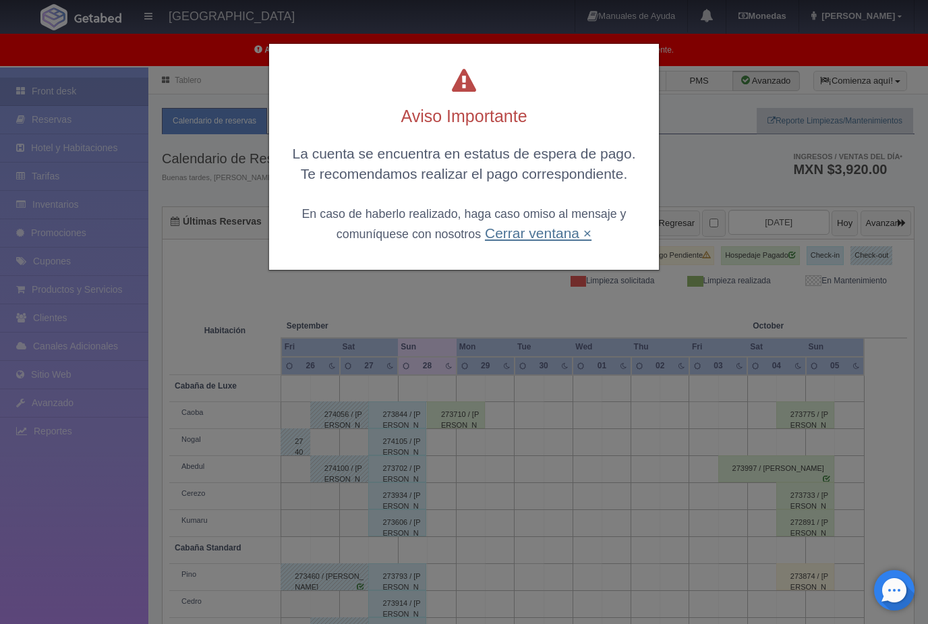
click at [567, 231] on link "Cerrar ventana ×" at bounding box center [538, 233] width 107 height 16
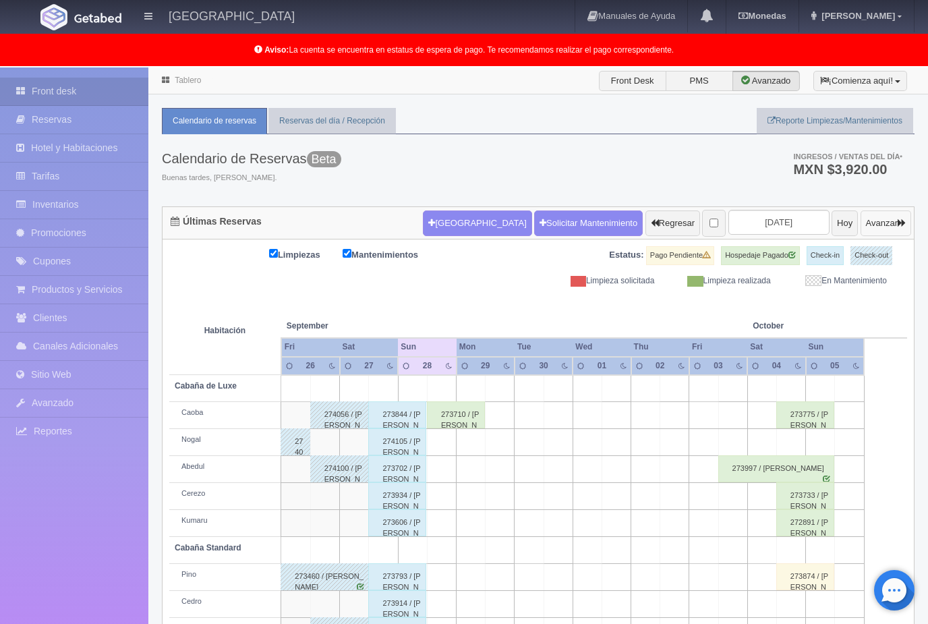
click at [884, 228] on button "Avanzar" at bounding box center [886, 224] width 51 height 26
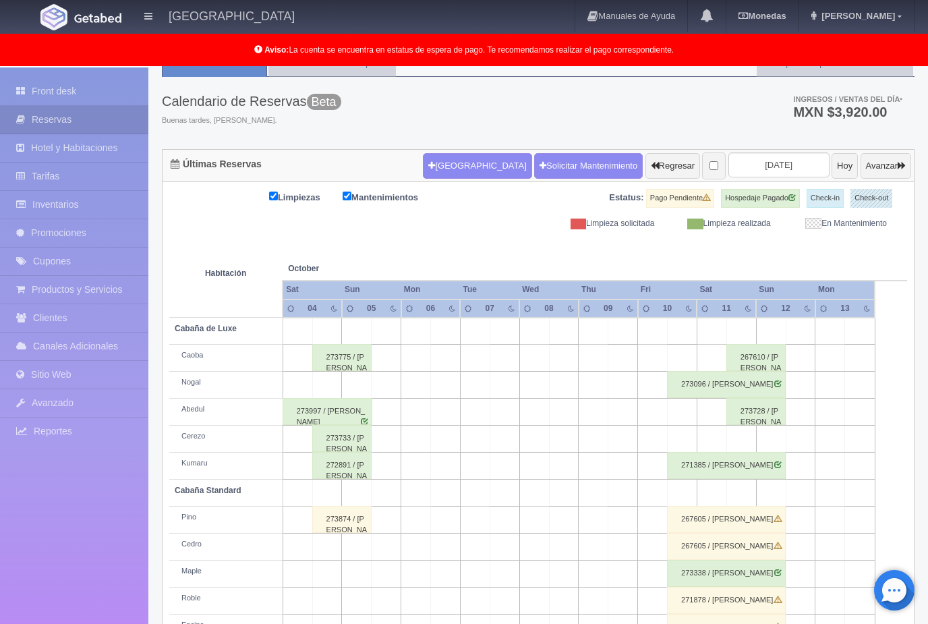
scroll to position [61, 0]
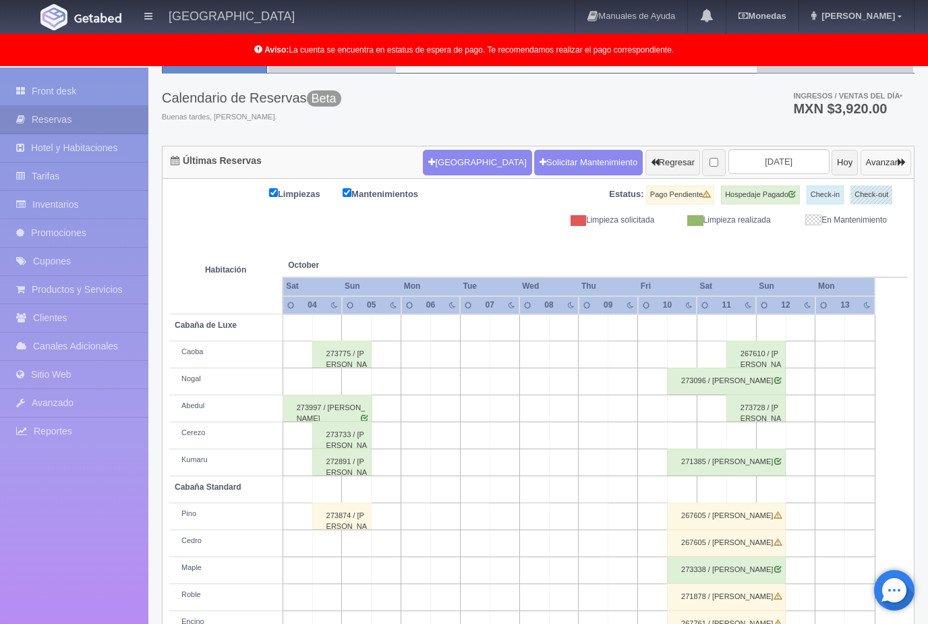
click at [887, 159] on button "Avanzar" at bounding box center [886, 163] width 51 height 26
click at [886, 150] on button "Avanzar" at bounding box center [886, 163] width 51 height 26
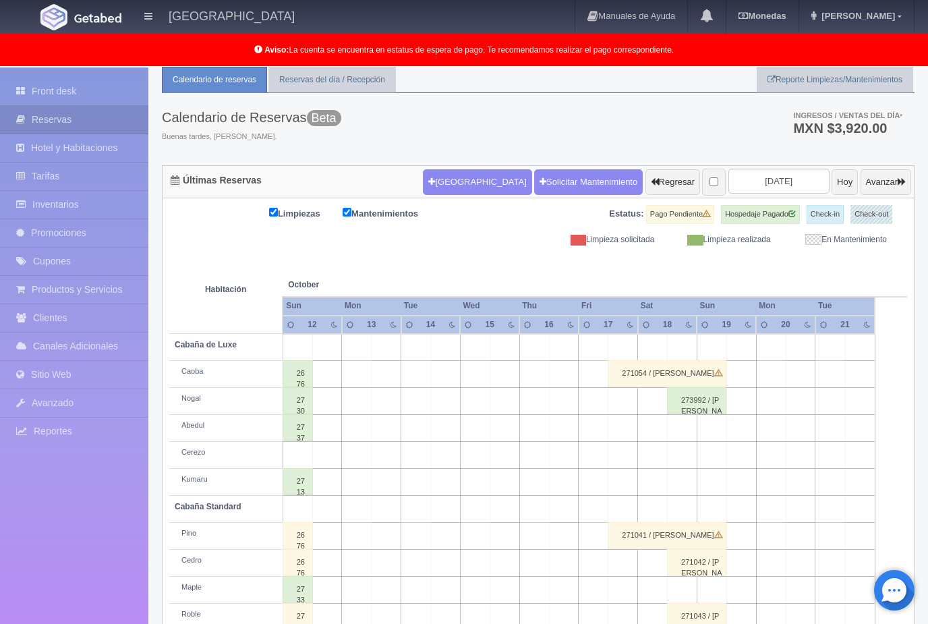
scroll to position [61, 0]
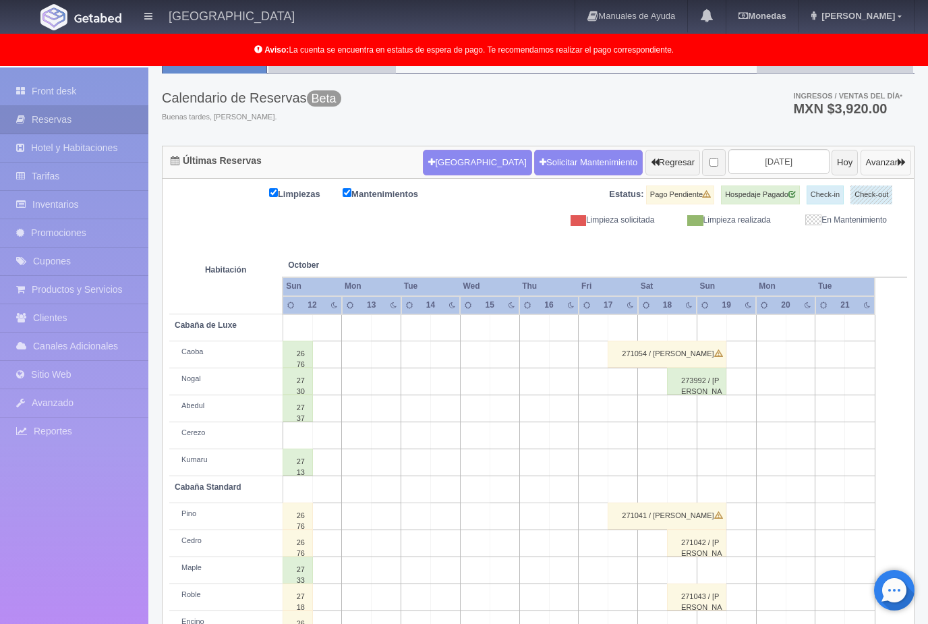
click at [889, 163] on button "Avanzar" at bounding box center [886, 163] width 51 height 26
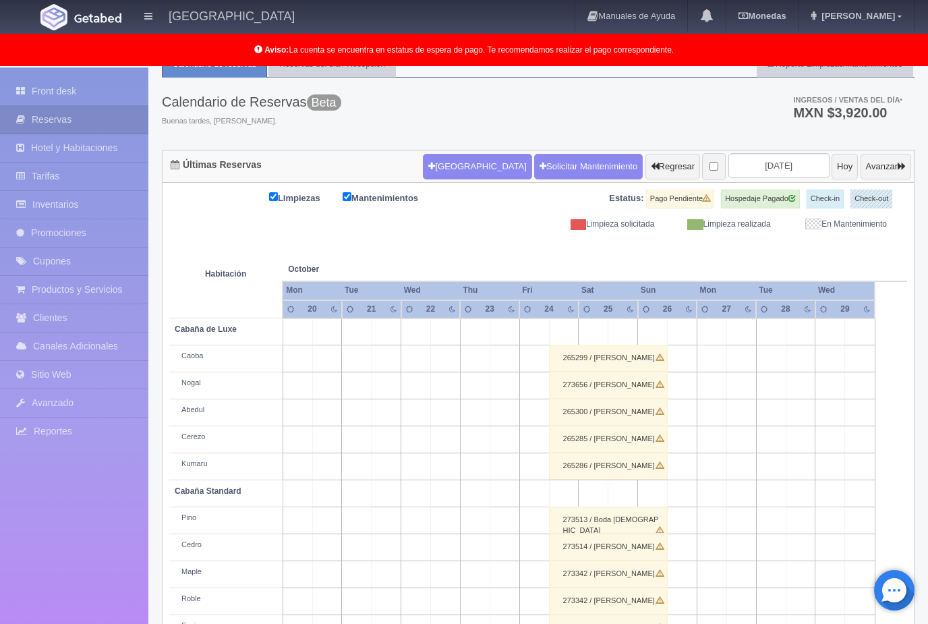
scroll to position [61, 0]
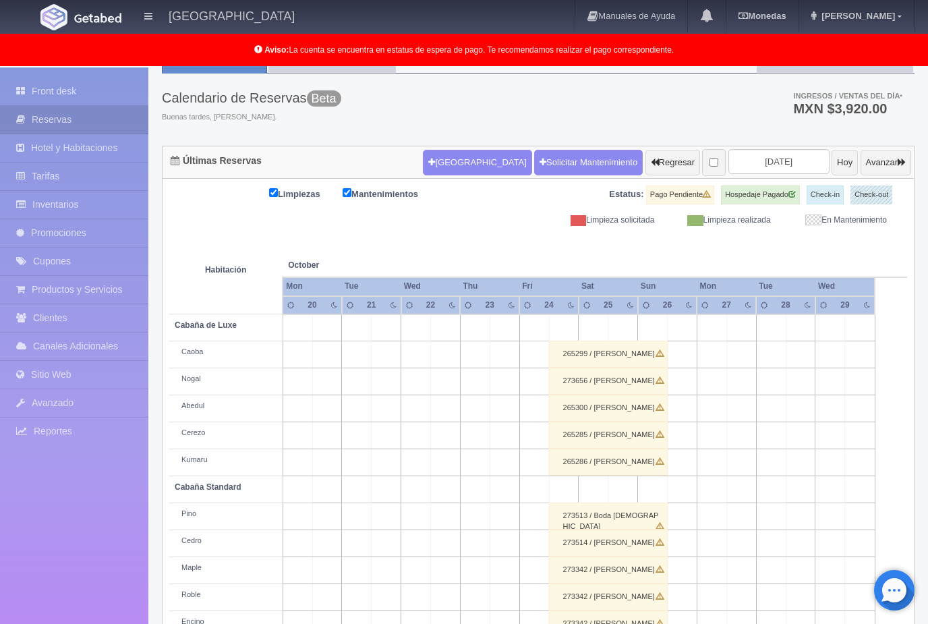
click at [645, 359] on div "265299 / Cristina Divide" at bounding box center [608, 354] width 119 height 27
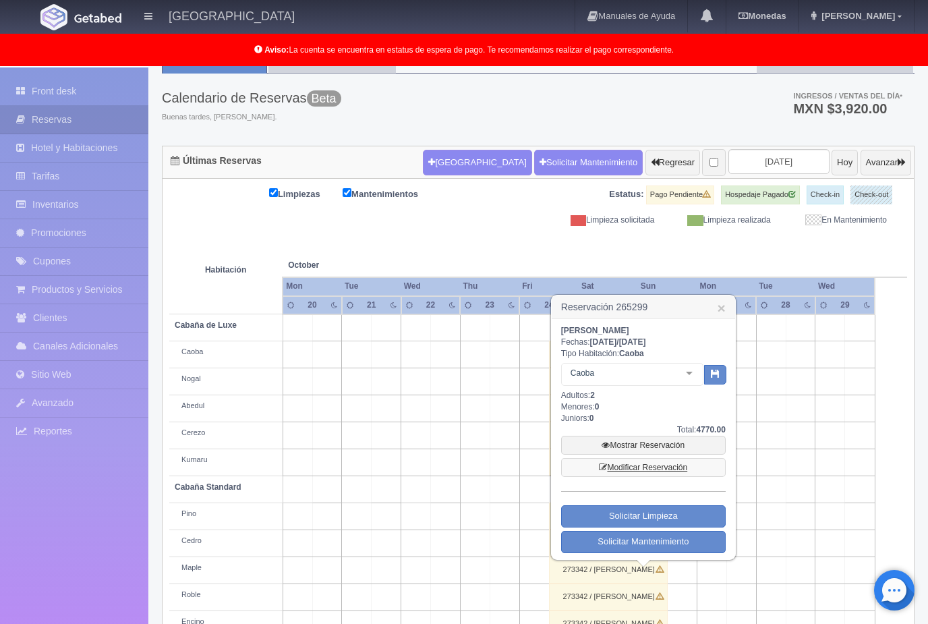
click at [679, 466] on link "Modificar Reservación" at bounding box center [643, 467] width 165 height 19
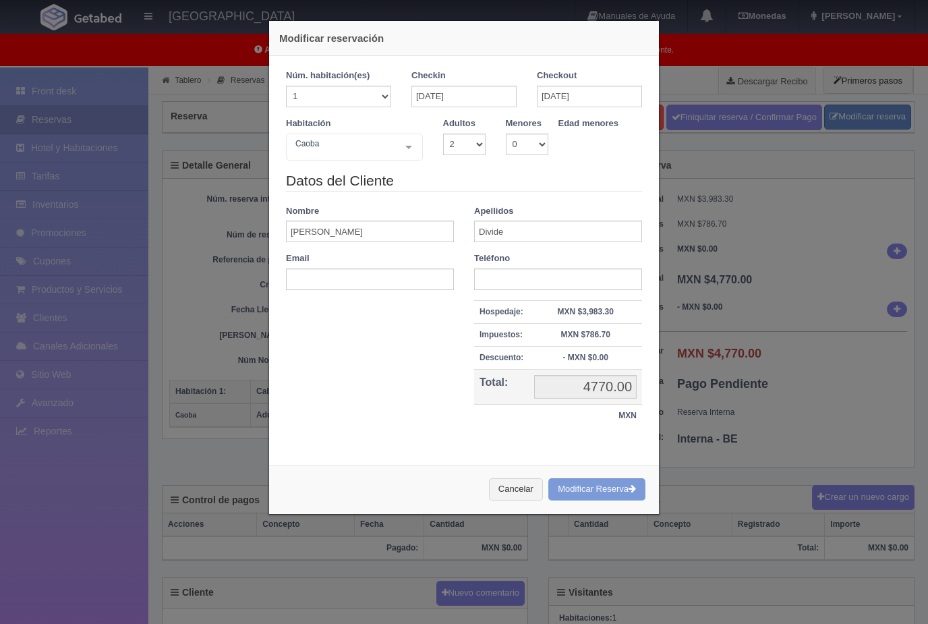
select select "2"
click at [351, 238] on input "Cristina" at bounding box center [370, 232] width 168 height 22
type input "C"
type input "Daniel"
click at [518, 240] on input "Divide" at bounding box center [558, 232] width 168 height 22
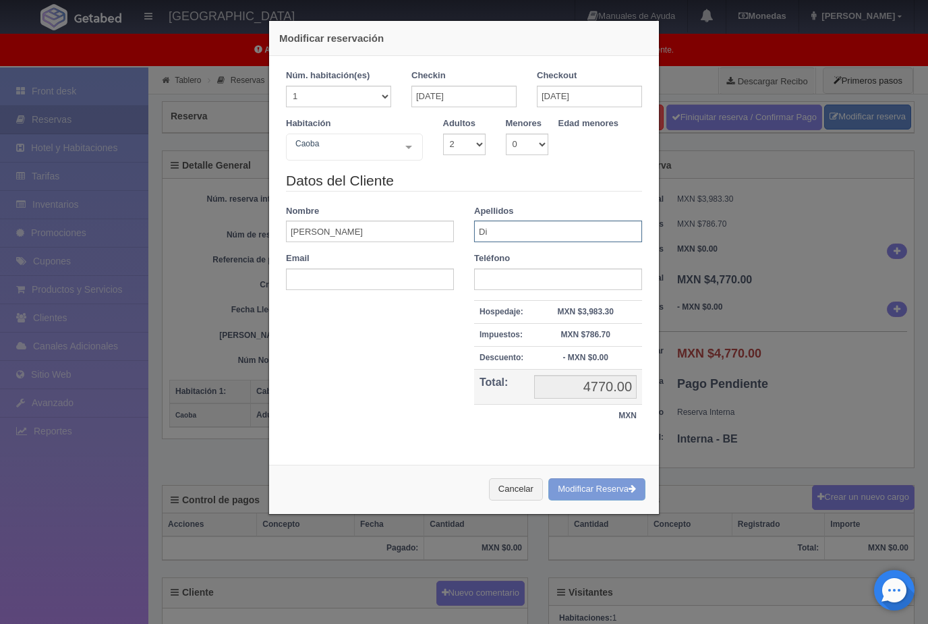
type input "D"
type input "Sandoval"
click at [592, 485] on div "Cancelar Modificar Reserva" at bounding box center [464, 489] width 390 height 49
click at [588, 450] on div "Núm. habitación(es) 1 2 3 4 5 6 7 8 9 10 11 12 13 14 15 16 17 18 19 20 Checkin …" at bounding box center [464, 255] width 390 height 399
click at [532, 280] on input "text" at bounding box center [558, 280] width 168 height 22
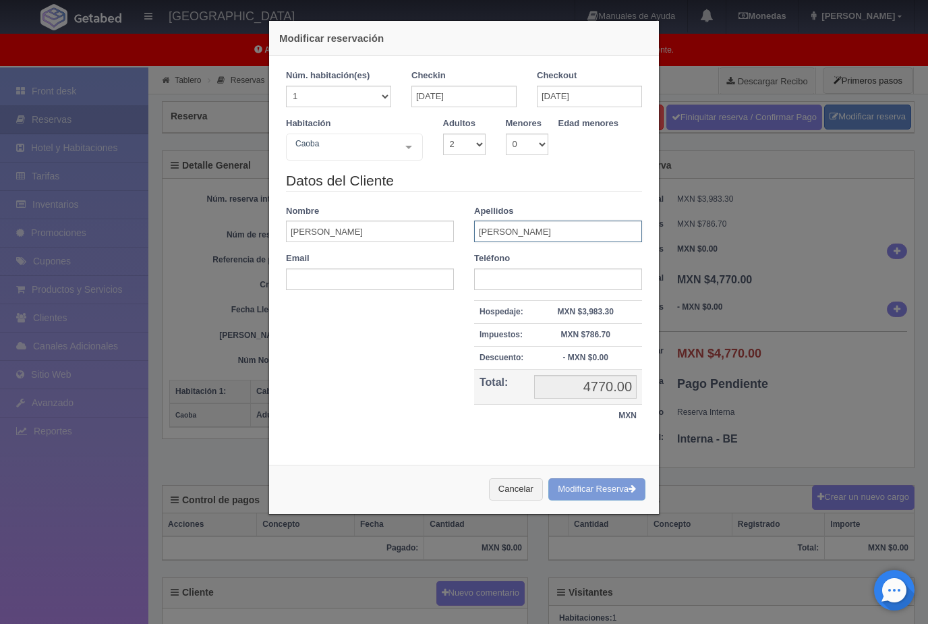
click at [547, 232] on input "Sandoval" at bounding box center [558, 232] width 168 height 22
click at [445, 101] on input "24-10-2025" at bounding box center [464, 97] width 105 height 22
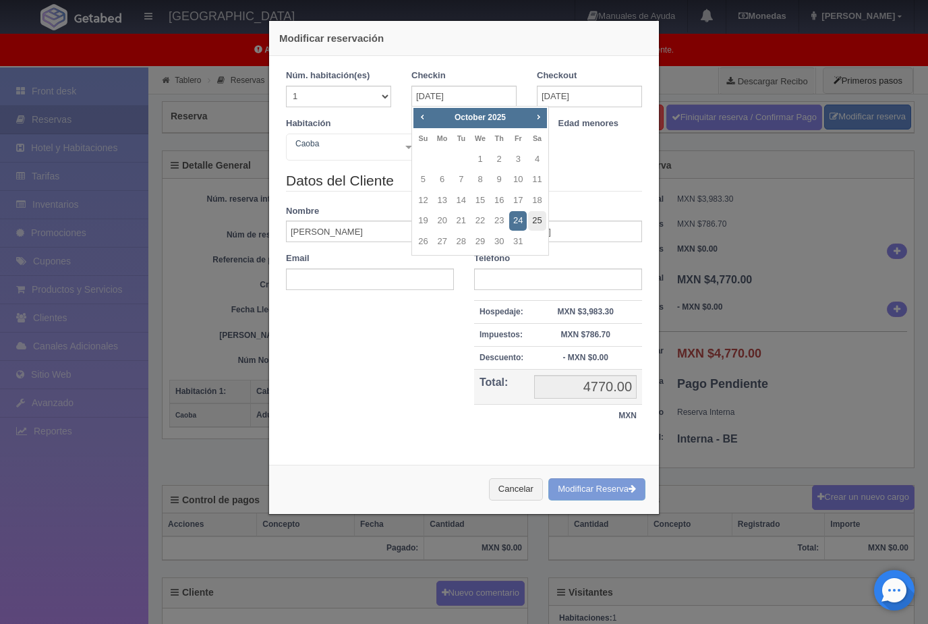
click at [534, 218] on link "25" at bounding box center [537, 221] width 18 height 20
type input "25-10-2025"
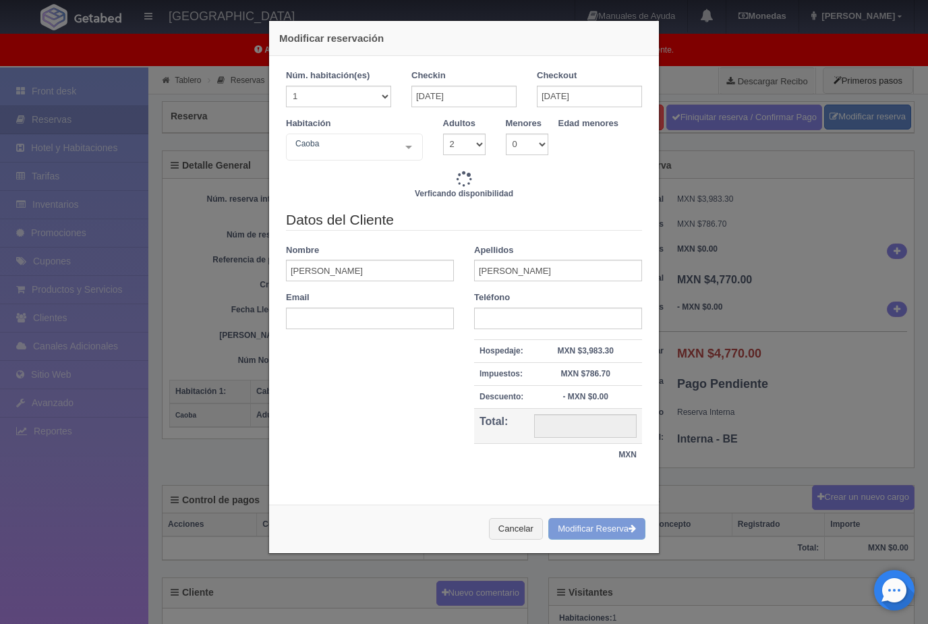
type input "2220.00"
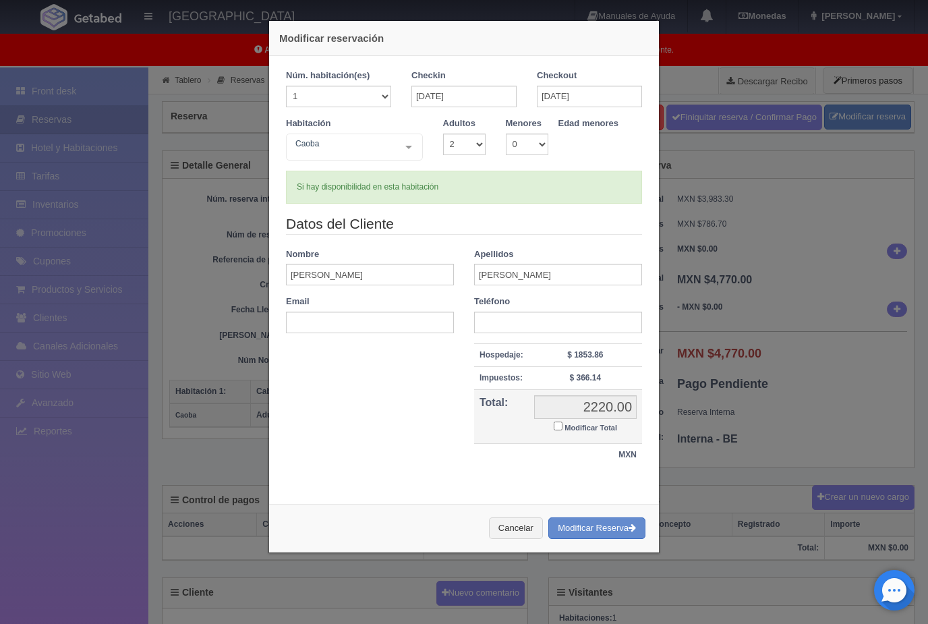
drag, startPoint x: 624, startPoint y: 530, endPoint x: 590, endPoint y: 328, distance: 204.5
click at [624, 530] on button "Modificar Reserva" at bounding box center [597, 529] width 97 height 22
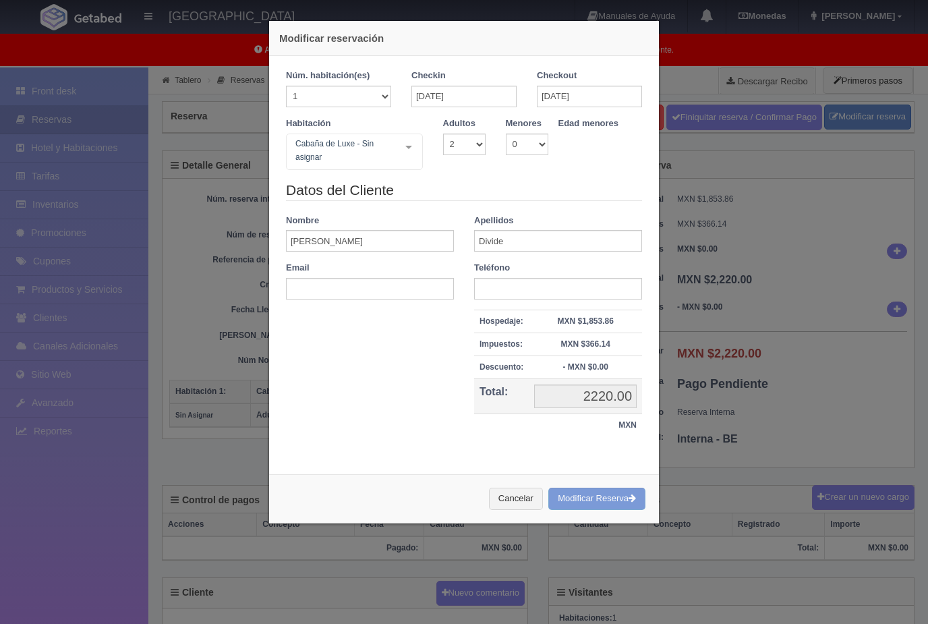
select select "2"
click at [349, 244] on input "[PERSON_NAME]" at bounding box center [370, 241] width 168 height 22
type input "C"
type input "[PERSON_NAME]"
click at [513, 234] on input "Divide" at bounding box center [558, 241] width 168 height 22
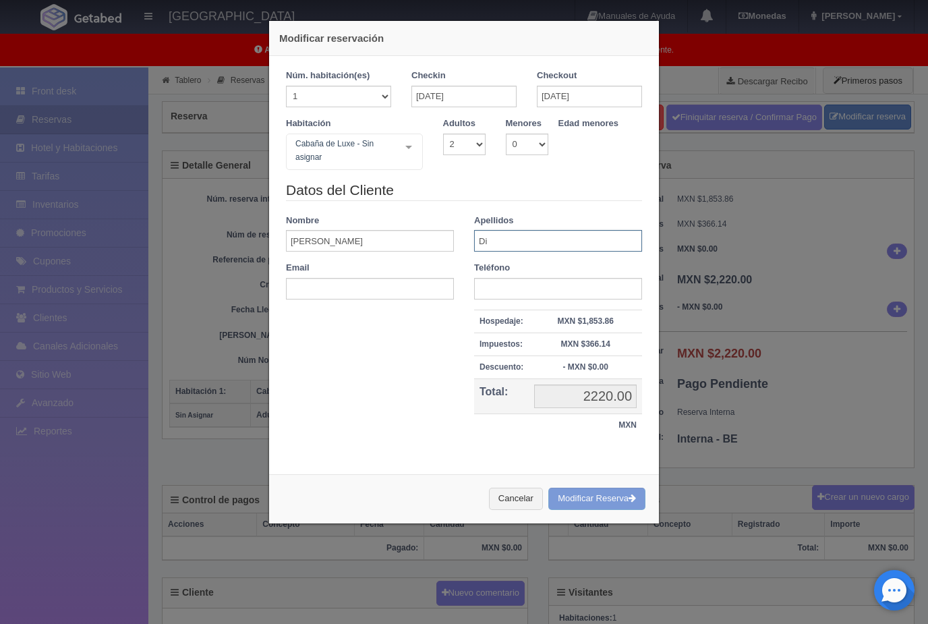
type input "D"
type input "[PERSON_NAME]"
click at [561, 464] on div "Modificar reservación Núm. habitación(es) 1 2 3 4 5 6 7 8 9 10 11 12 13 14 15 1…" at bounding box center [464, 272] width 391 height 504
click at [639, 495] on div "Cancelar Modificar Reserva" at bounding box center [464, 498] width 390 height 49
click at [625, 488] on div "Cancelar Modificar Reserva" at bounding box center [464, 498] width 390 height 49
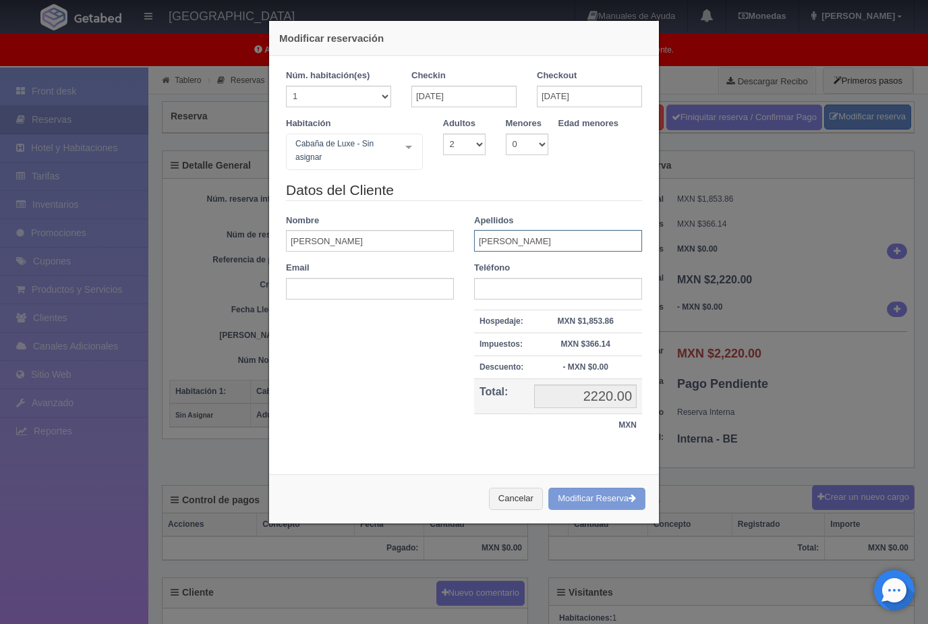
click at [536, 231] on input "Sandoval" at bounding box center [558, 241] width 168 height 22
click at [530, 286] on input "text" at bounding box center [558, 289] width 168 height 22
click at [604, 496] on div "Cancelar Modificar Reserva" at bounding box center [464, 498] width 390 height 49
click at [407, 291] on input "text" at bounding box center [370, 289] width 168 height 22
click at [603, 499] on div "Cancelar Modificar Reserva" at bounding box center [464, 498] width 390 height 49
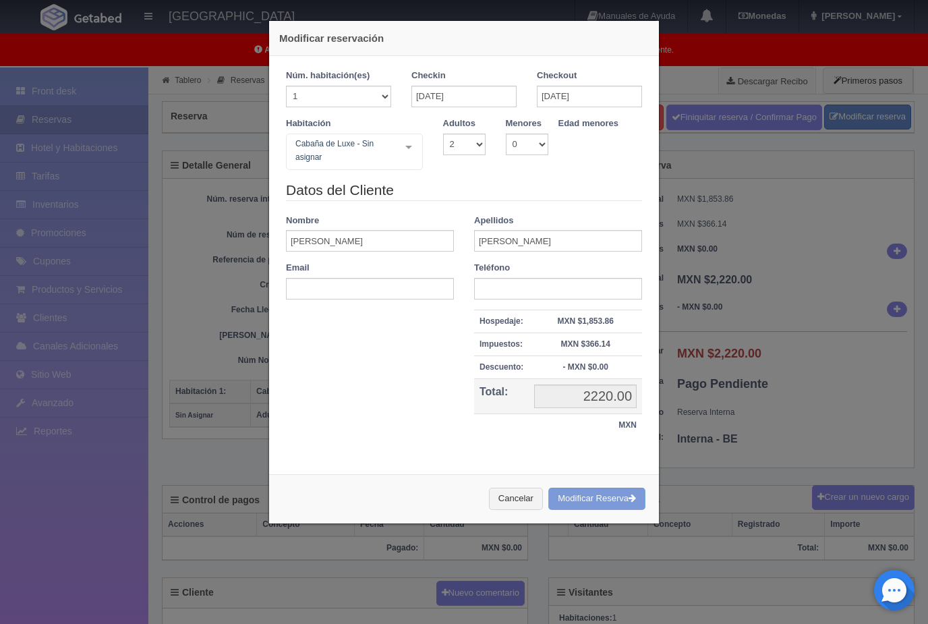
click at [611, 500] on div "Cancelar Modificar Reserva" at bounding box center [464, 498] width 390 height 49
click at [603, 462] on div "Núm. habitación(es) 1 2 3 4 5 6 7 8 9 10 11 12 13 14 15 16 17 18 19 20 Checkin …" at bounding box center [464, 260] width 390 height 408
click at [845, 437] on div "Modificar reservación Núm. habitación(es) 1 2 3 4 5 6 7 8 9 10 11 12 13 14 15 1…" at bounding box center [464, 312] width 928 height 624
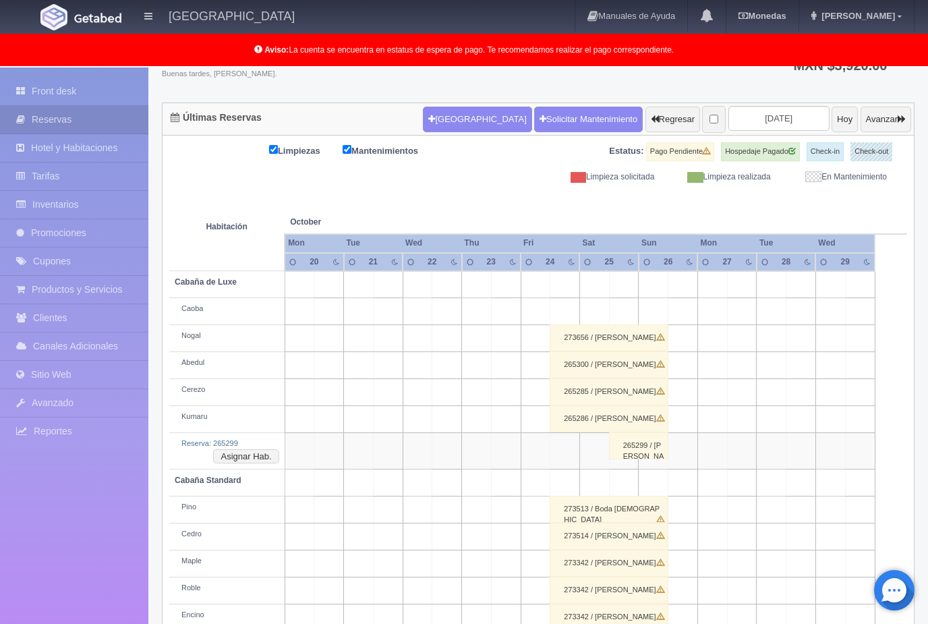
scroll to position [140, 0]
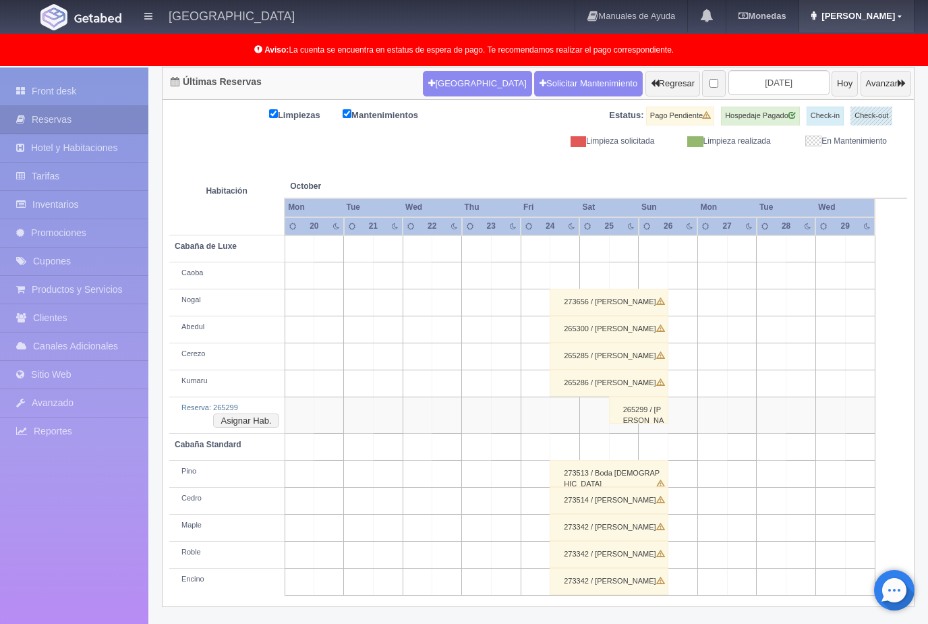
click at [894, 21] on span "[PERSON_NAME]" at bounding box center [856, 16] width 77 height 10
click at [878, 69] on link "Salir / Log Out" at bounding box center [860, 63] width 107 height 17
